Goal: Task Accomplishment & Management: Use online tool/utility

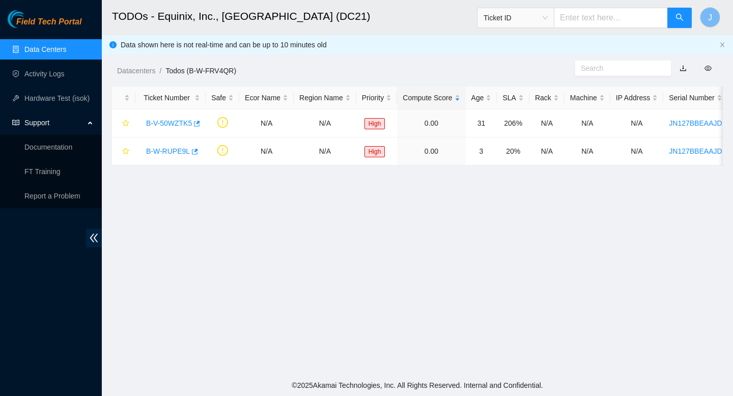
click at [44, 50] on link "Data Centers" at bounding box center [45, 49] width 42 height 8
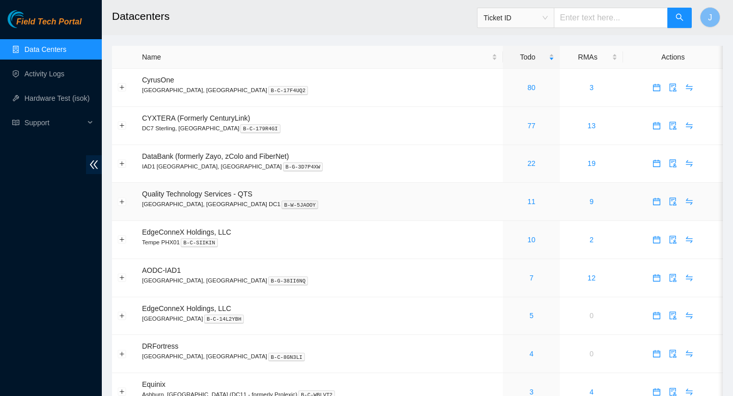
scroll to position [57, 0]
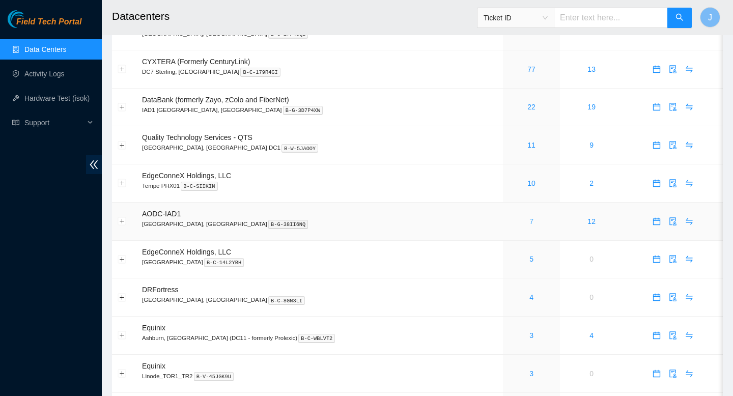
click at [529, 225] on link "7" at bounding box center [531, 221] width 4 height 8
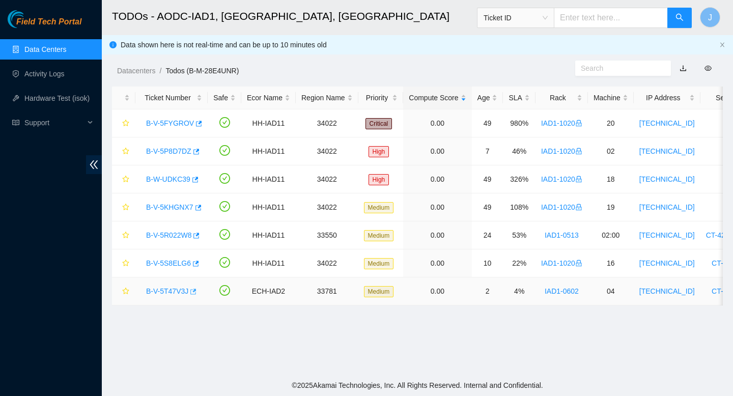
click at [196, 292] on icon "button" at bounding box center [192, 291] width 7 height 7
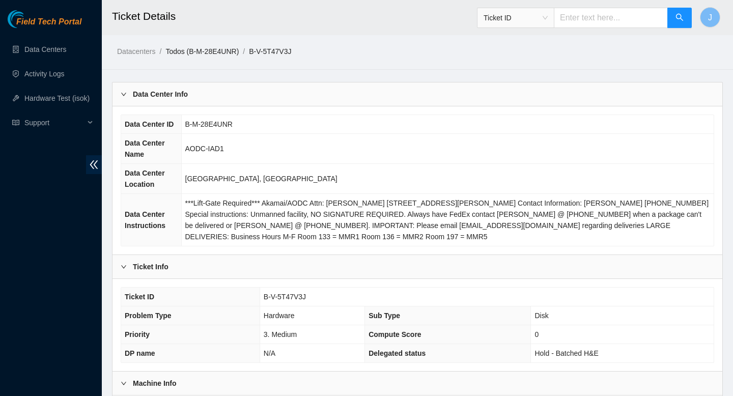
click at [215, 54] on link "Todos (B-M-28E4UNR)" at bounding box center [201, 51] width 73 height 8
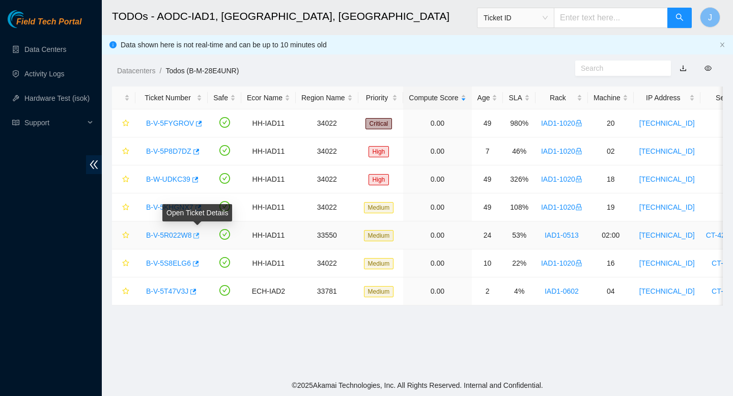
click at [199, 237] on icon "button" at bounding box center [195, 235] width 7 height 7
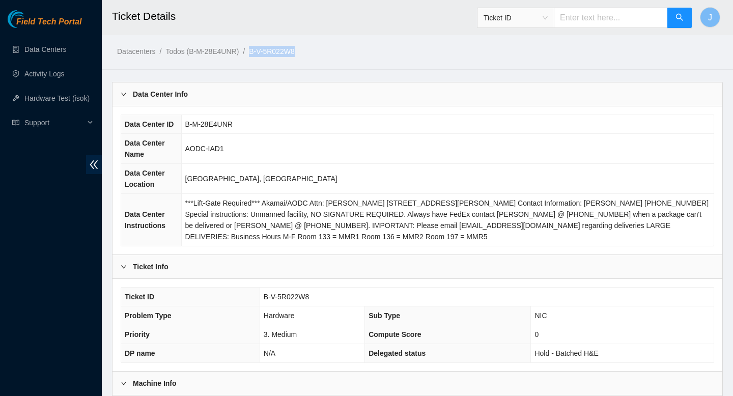
drag, startPoint x: 313, startPoint y: 50, endPoint x: 257, endPoint y: 54, distance: 56.1
click at [257, 54] on ol "Datacenters / Todos (B-M-28E4UNR) / B-V-5R022W8 /" at bounding box center [346, 51] width 458 height 11
copy link "B-V-5R022W8"
